Goal: Information Seeking & Learning: Check status

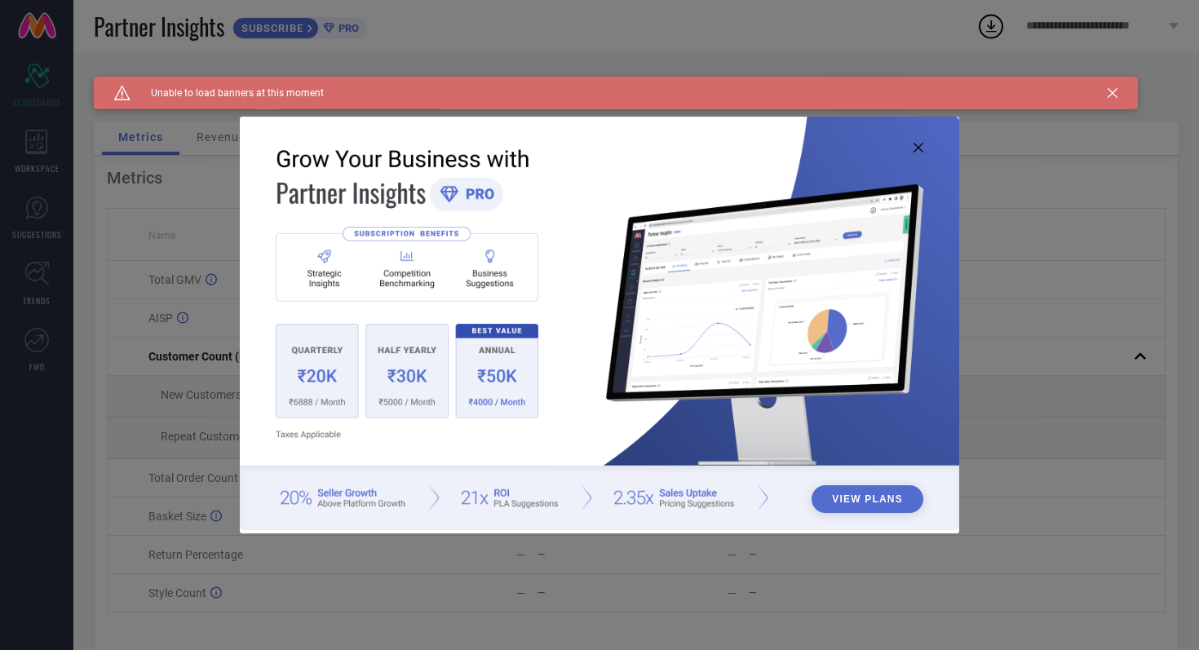
click at [918, 150] on icon at bounding box center [919, 148] width 10 height 10
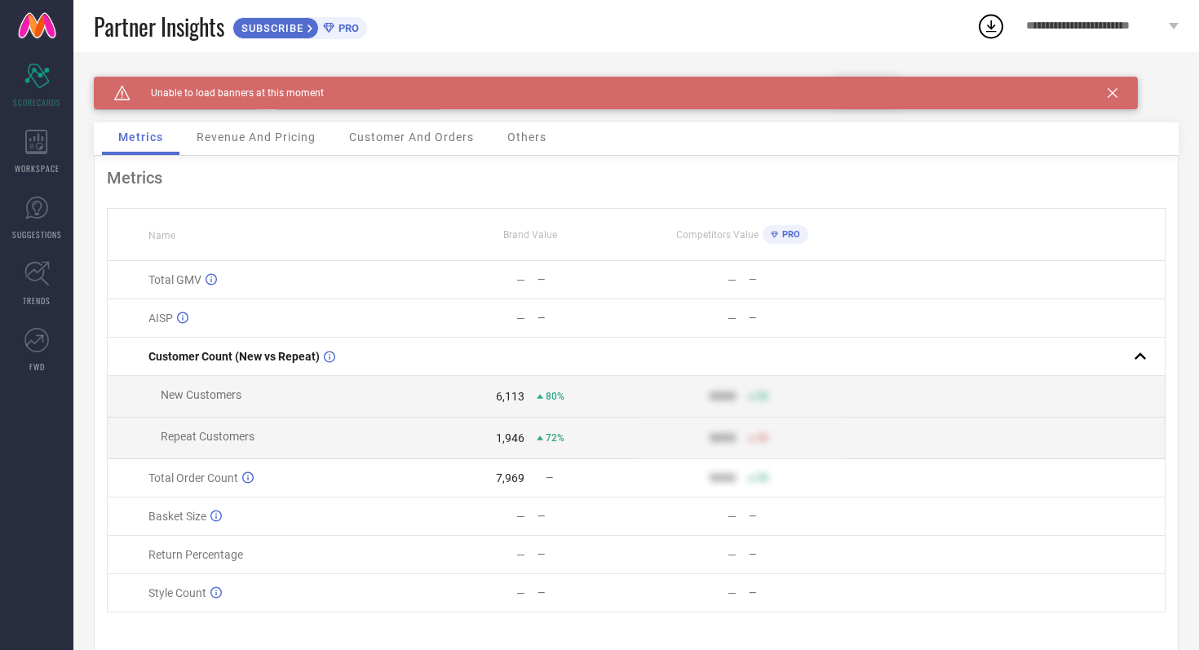
click at [304, 140] on span "Revenue And Pricing" at bounding box center [256, 137] width 119 height 13
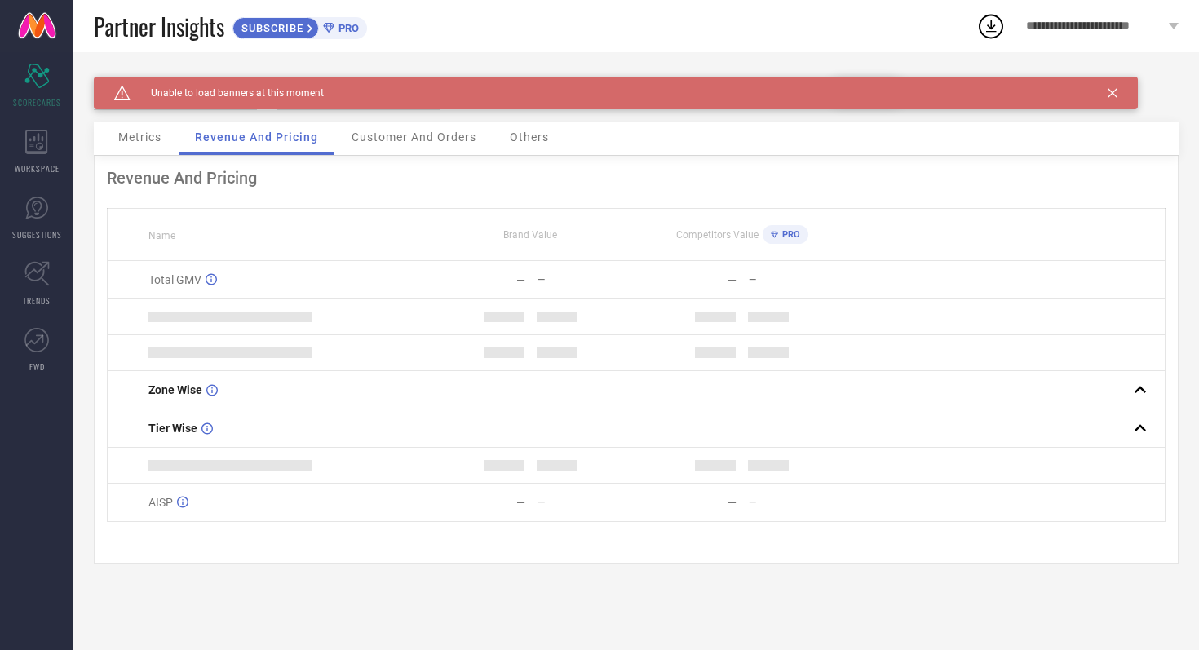
click at [406, 131] on span "Customer And Orders" at bounding box center [414, 137] width 125 height 13
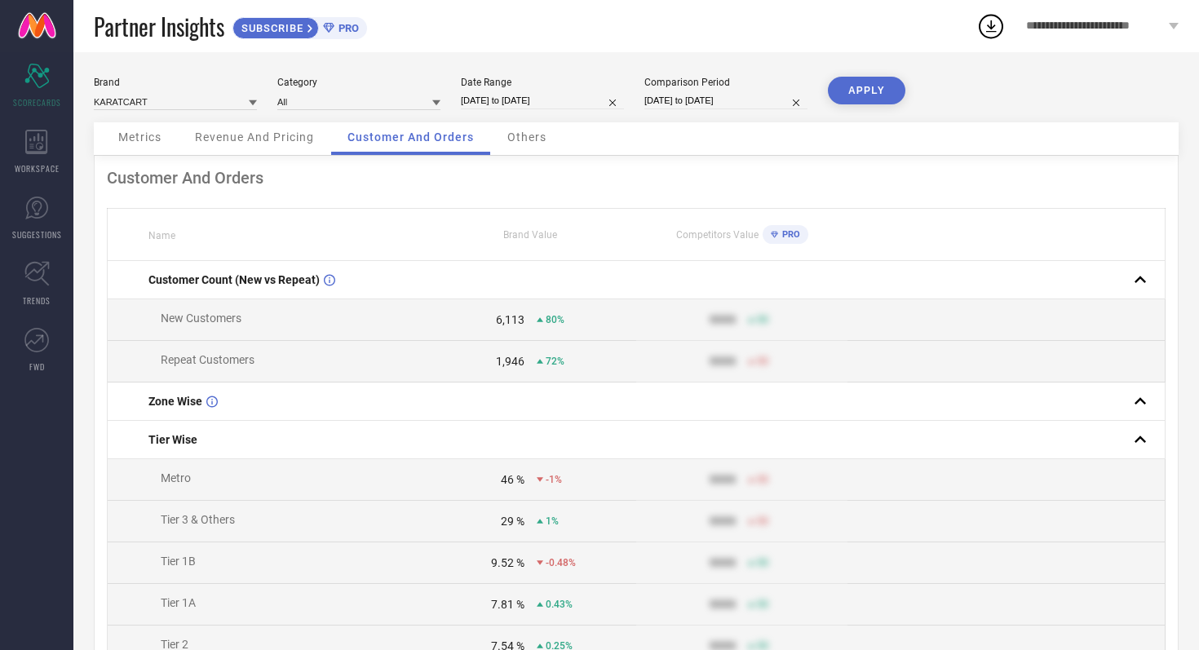
click at [524, 141] on span "Others" at bounding box center [526, 137] width 39 height 13
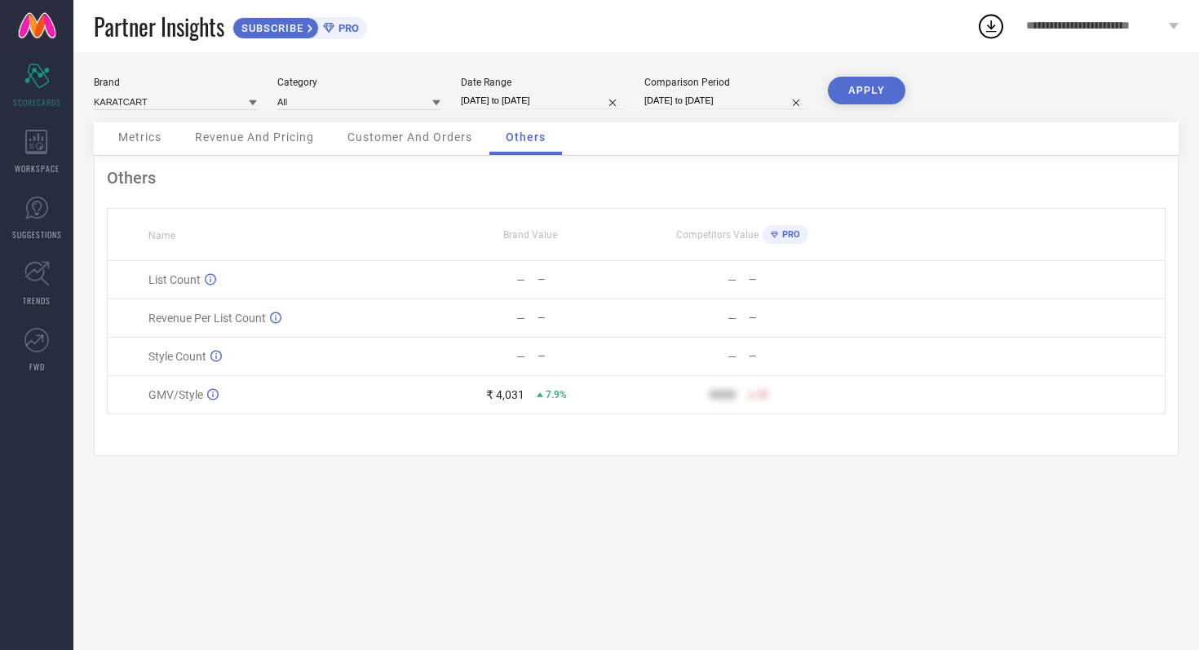
click at [146, 134] on span "Metrics" at bounding box center [139, 137] width 43 height 13
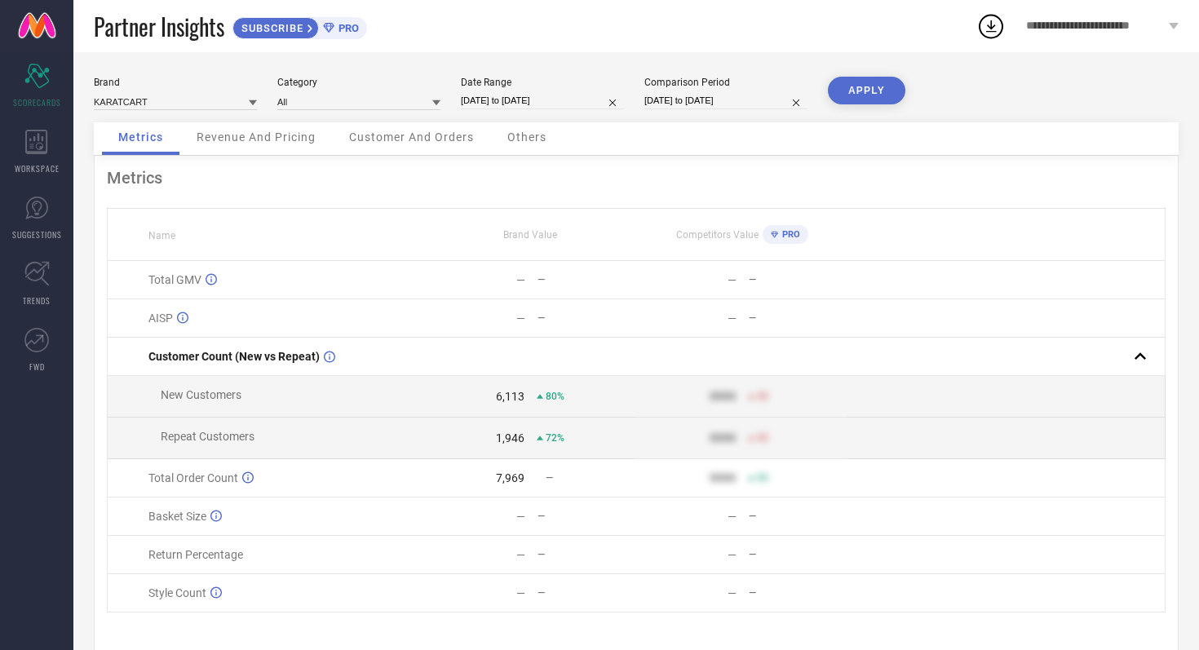
scroll to position [33, 0]
